Goal: Complete application form

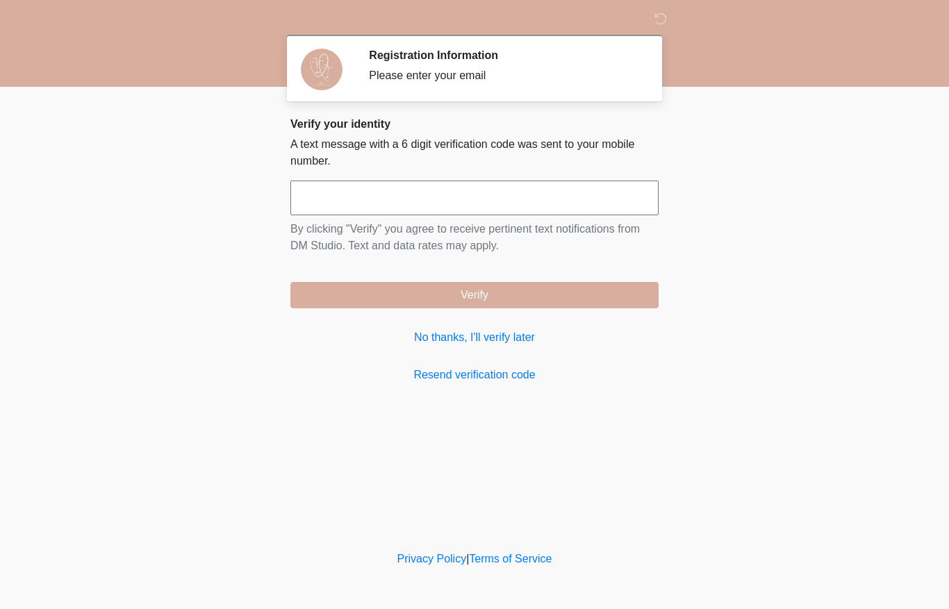
click at [498, 192] on input "text" at bounding box center [474, 198] width 368 height 35
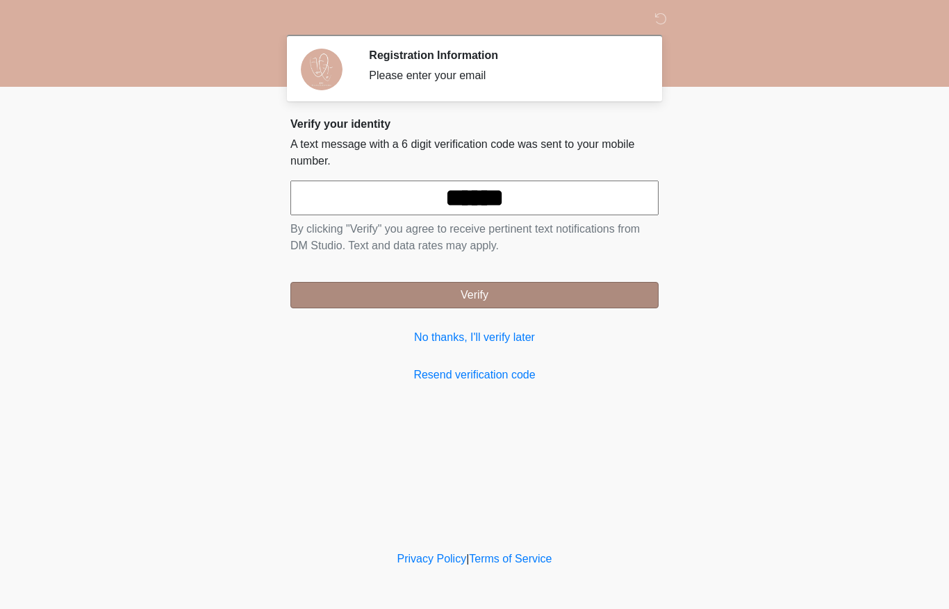
type input "******"
click at [599, 293] on button "Verify" at bounding box center [474, 295] width 368 height 26
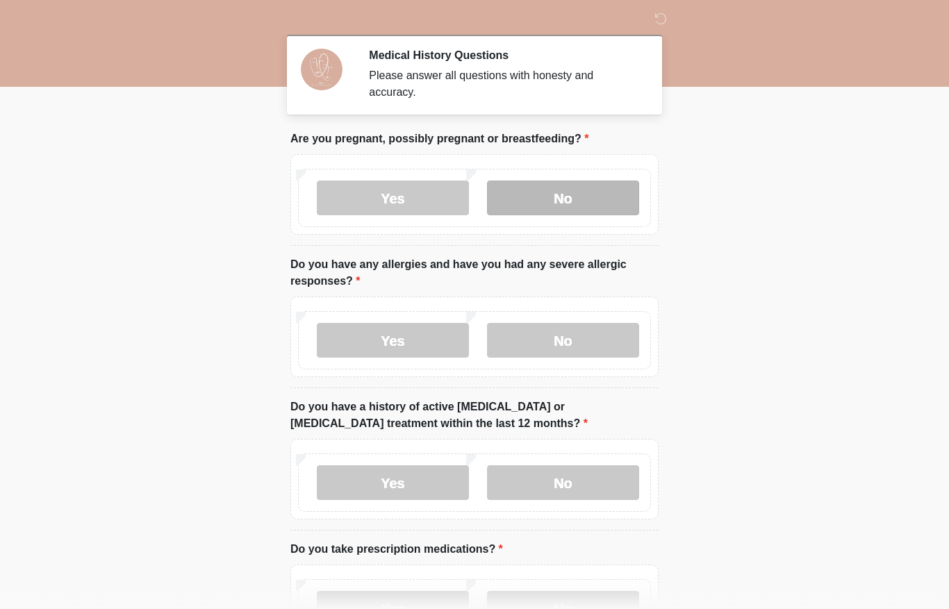
click at [581, 206] on label "No" at bounding box center [563, 198] width 152 height 35
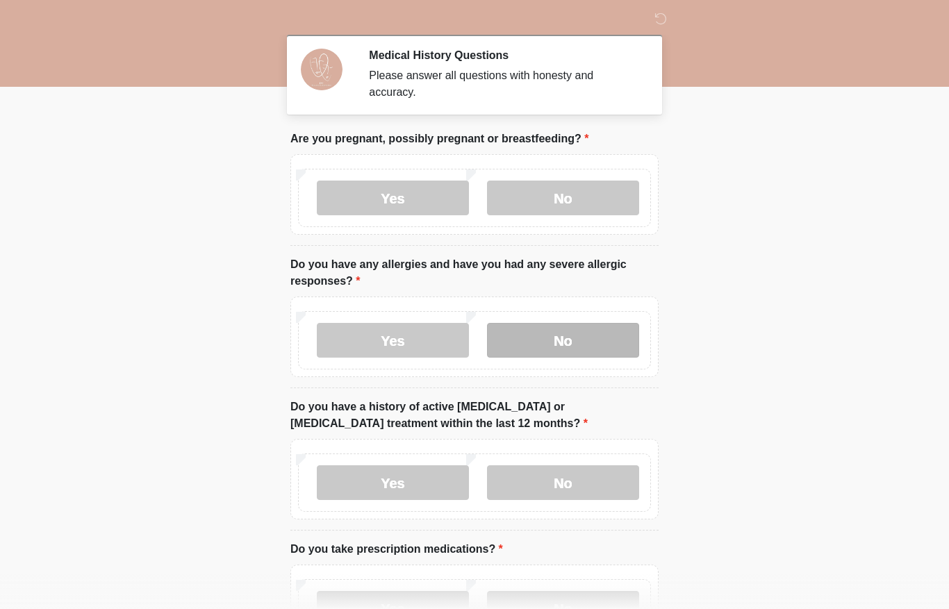
click at [597, 349] on label "No" at bounding box center [563, 340] width 152 height 35
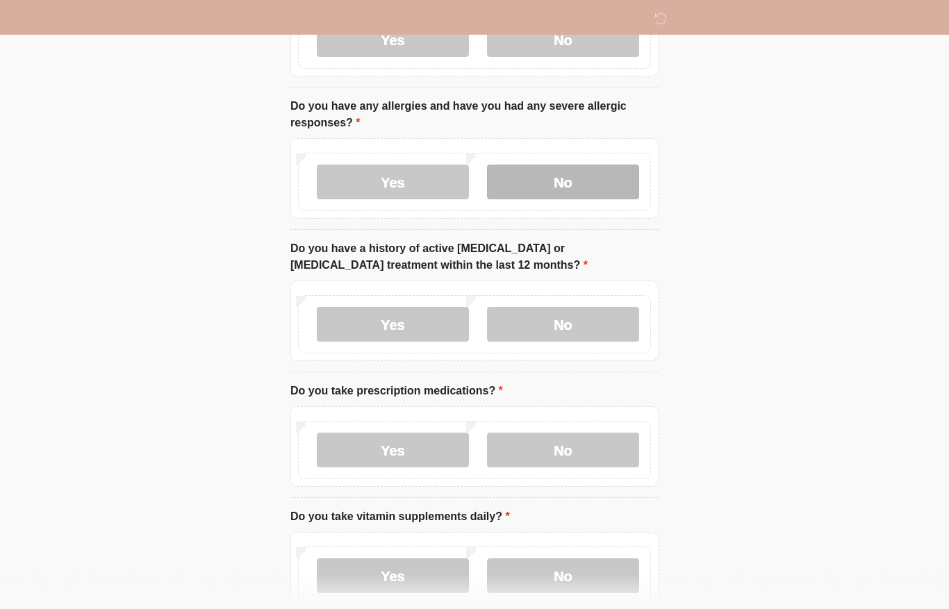
scroll to position [160, 0]
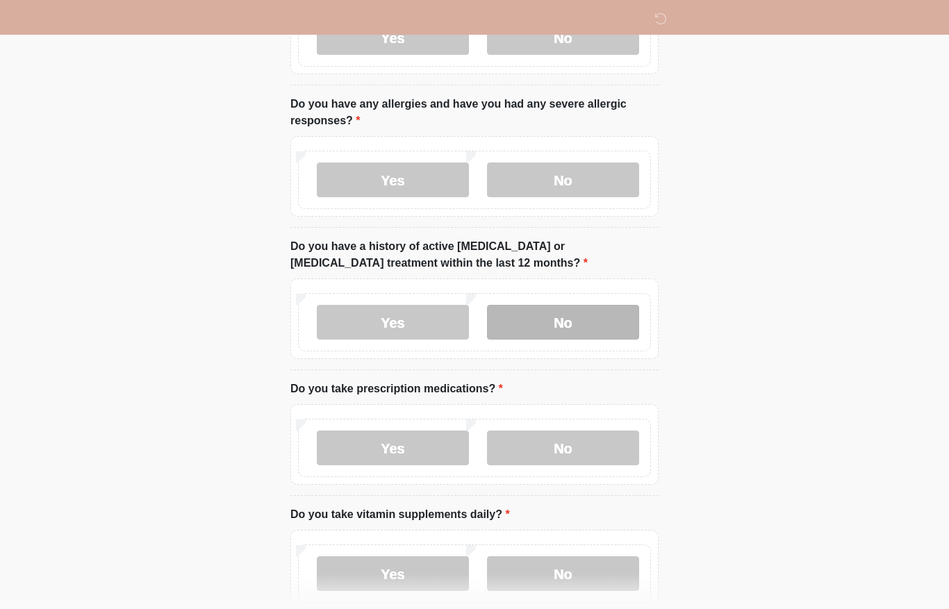
click at [613, 322] on label "No" at bounding box center [563, 323] width 152 height 35
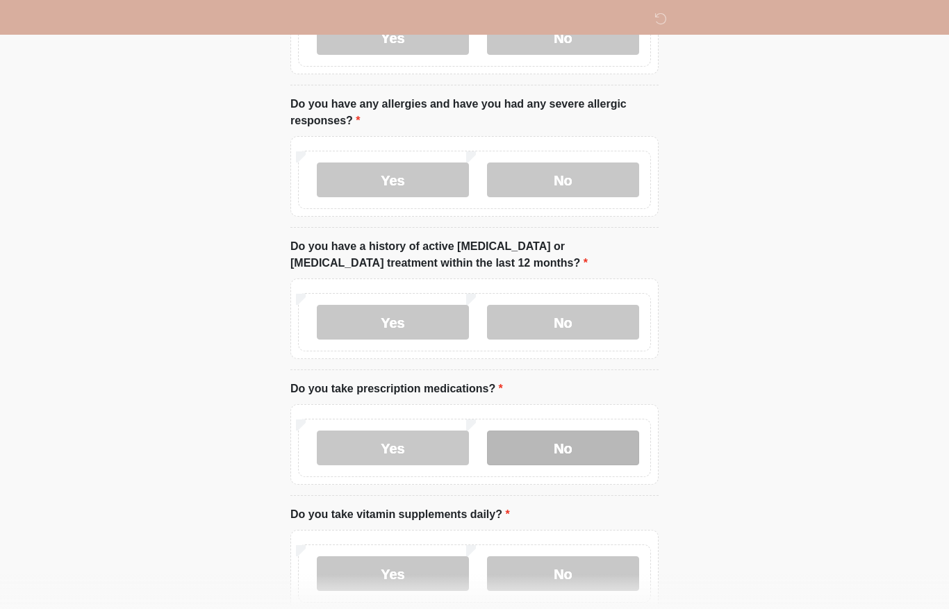
click at [610, 446] on label "No" at bounding box center [563, 448] width 152 height 35
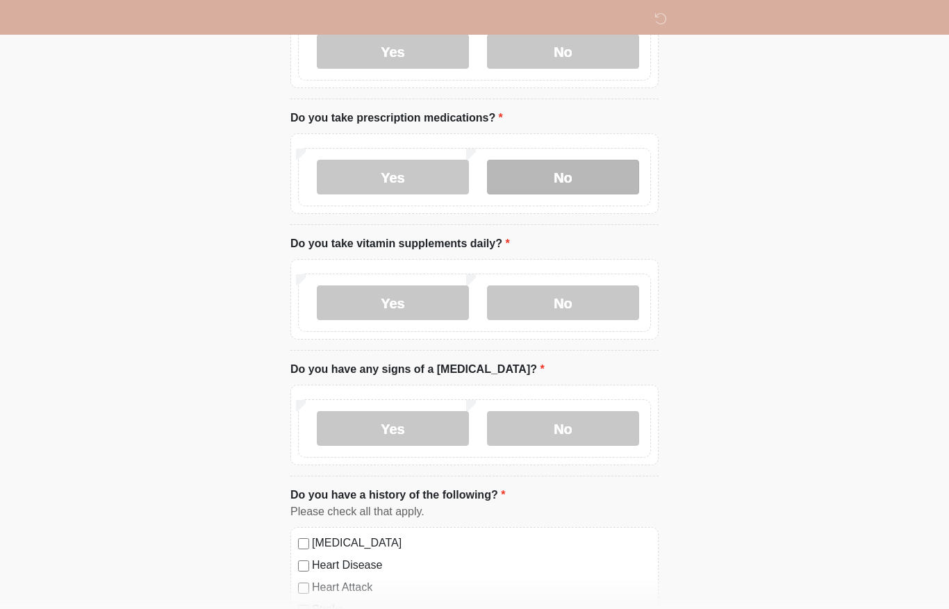
scroll to position [431, 0]
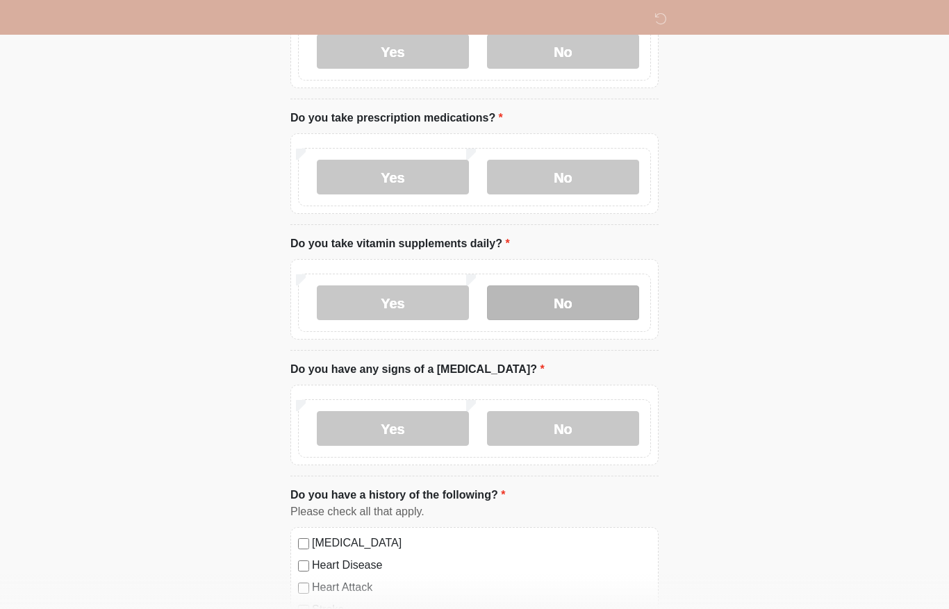
click at [592, 287] on label "No" at bounding box center [563, 302] width 152 height 35
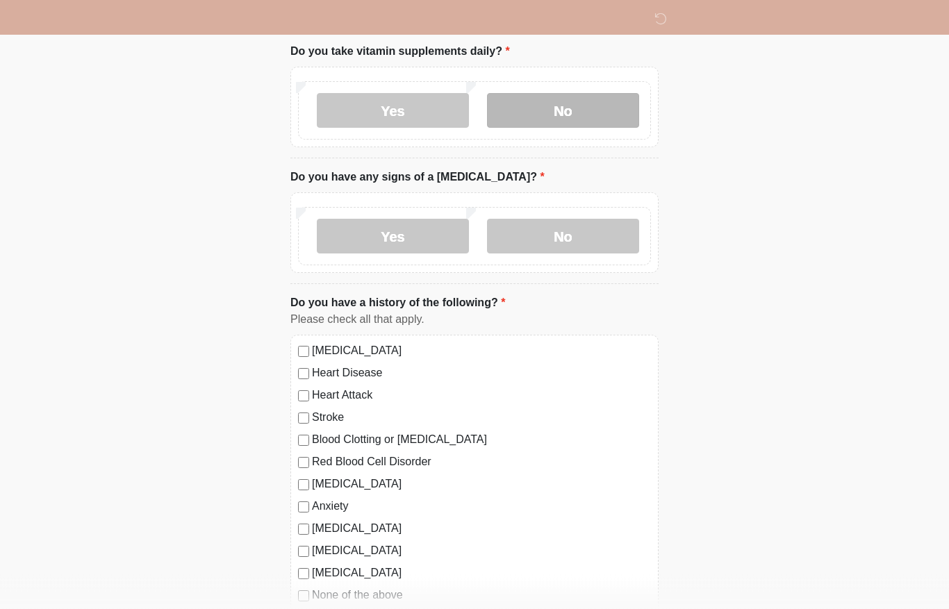
scroll to position [623, 0]
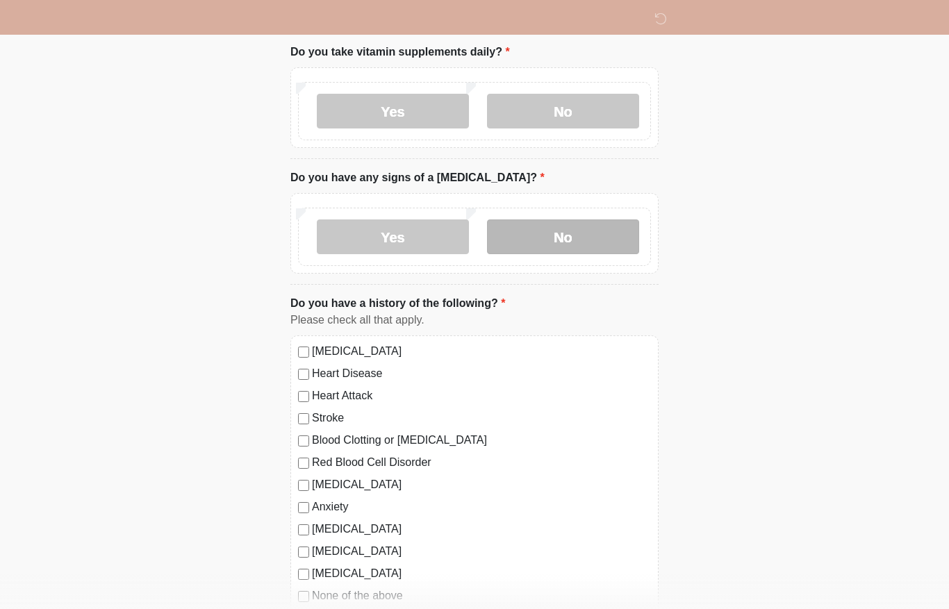
click at [591, 224] on label "No" at bounding box center [563, 236] width 152 height 35
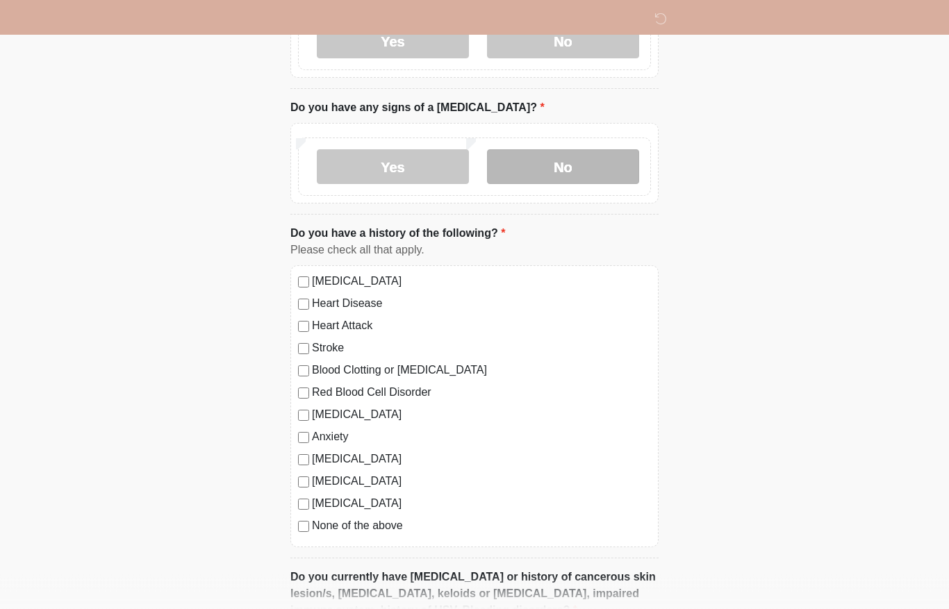
scroll to position [693, 0]
click at [379, 526] on label "None of the above" at bounding box center [481, 525] width 339 height 17
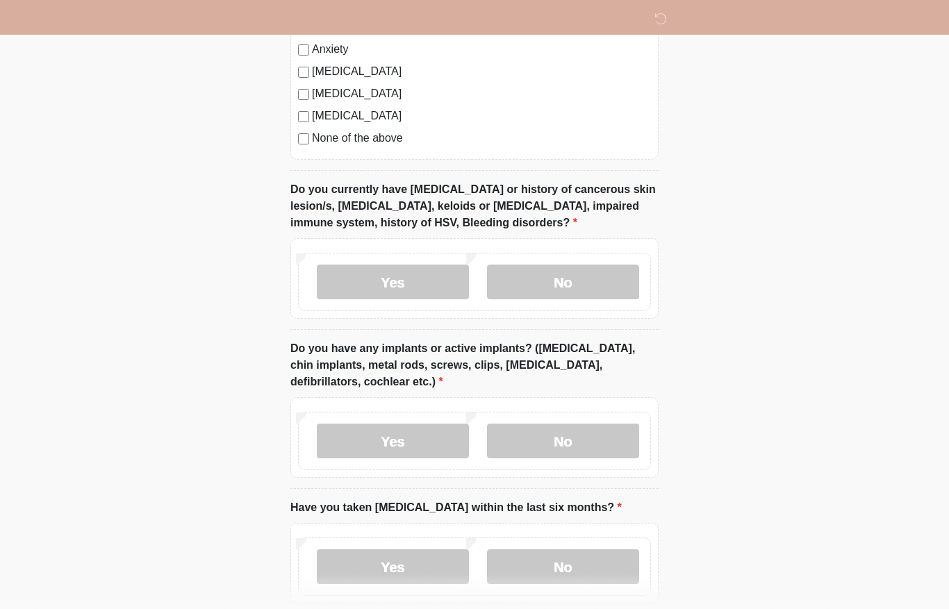
scroll to position [1080, 0]
click at [594, 294] on label "No" at bounding box center [563, 282] width 152 height 35
click at [593, 444] on label "No" at bounding box center [563, 441] width 152 height 35
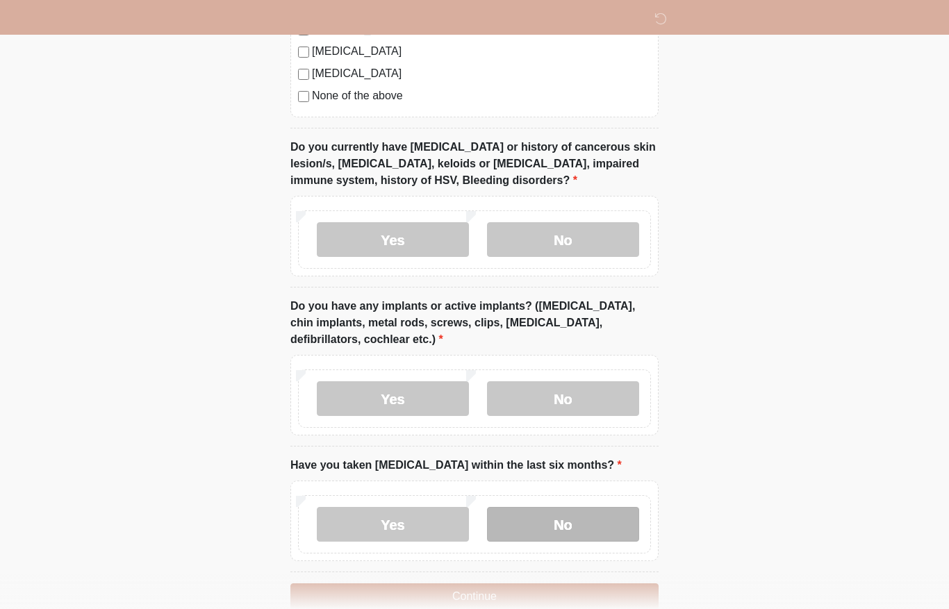
click at [573, 515] on label "No" at bounding box center [563, 524] width 152 height 35
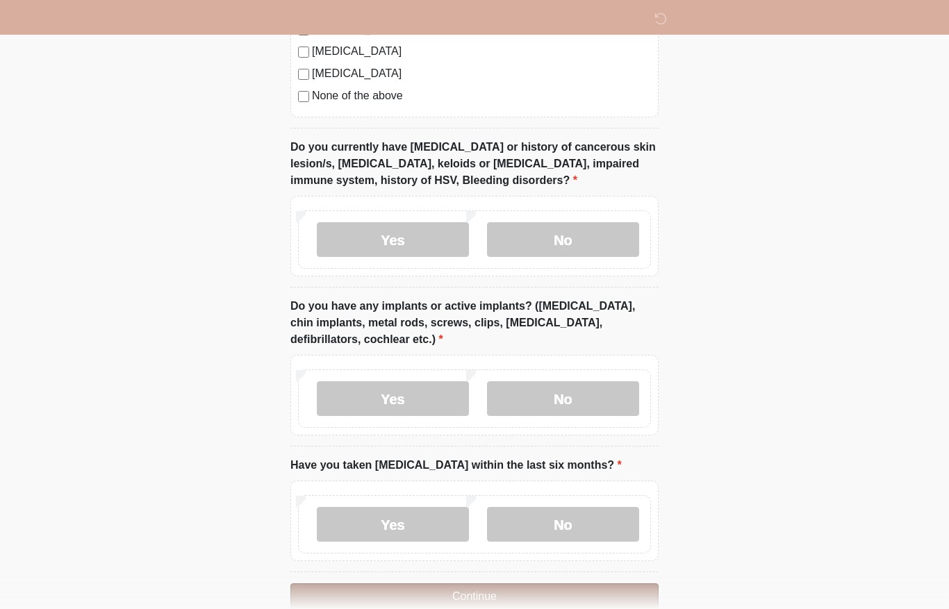
click at [609, 596] on button "Continue" at bounding box center [474, 596] width 368 height 26
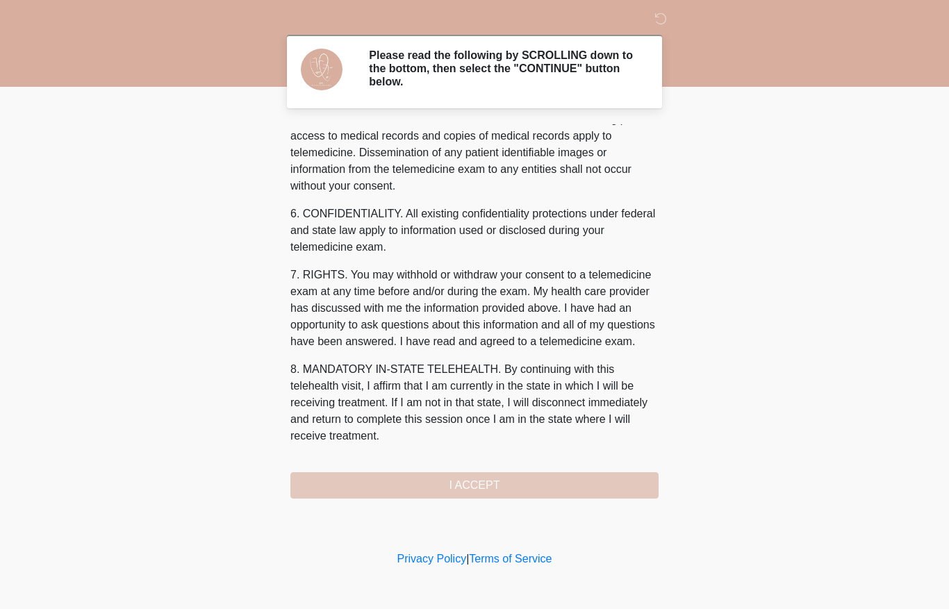
scroll to position [474, 0]
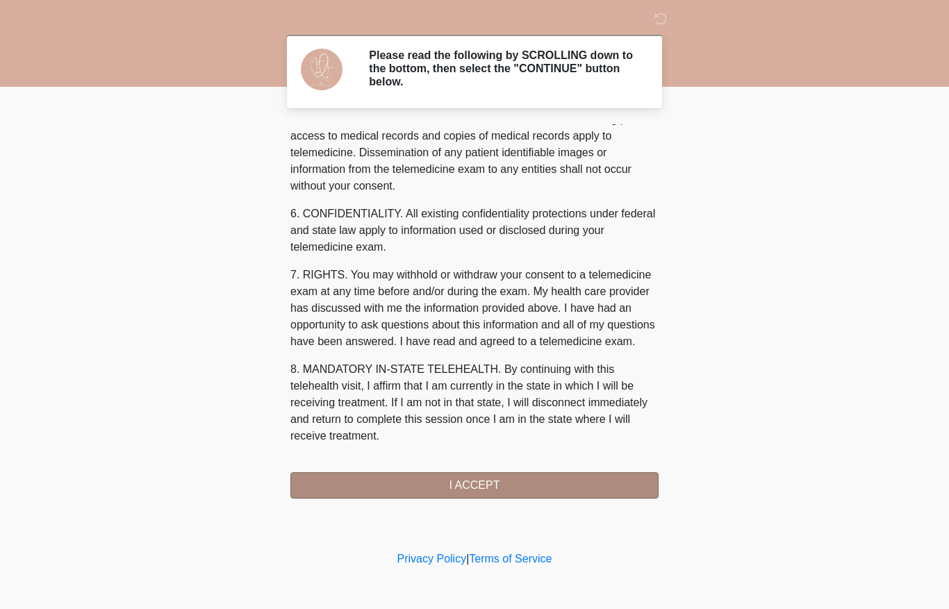
click at [540, 494] on button "I ACCEPT" at bounding box center [474, 485] width 368 height 26
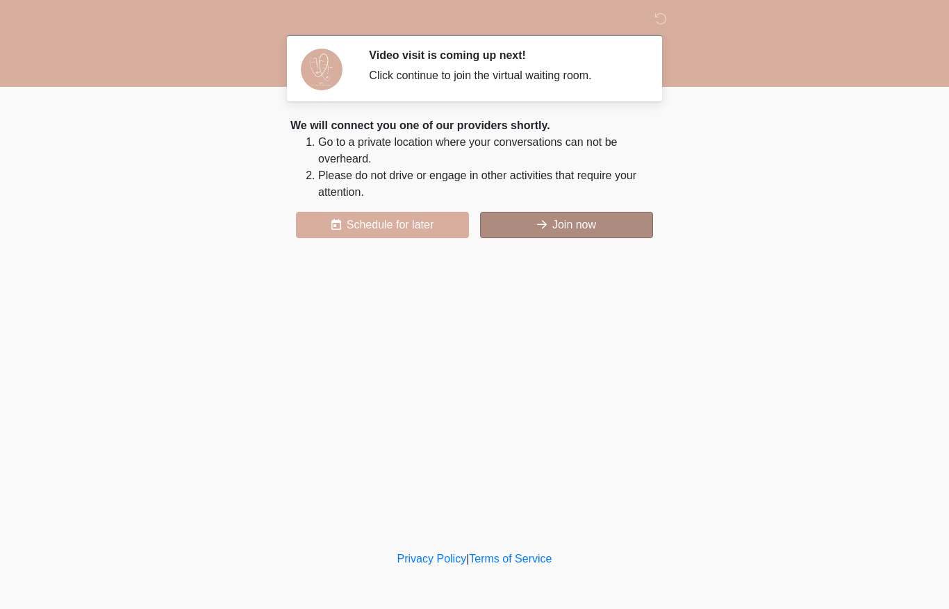
click at [520, 227] on button "Join now" at bounding box center [566, 225] width 173 height 26
